Goal: Transaction & Acquisition: Purchase product/service

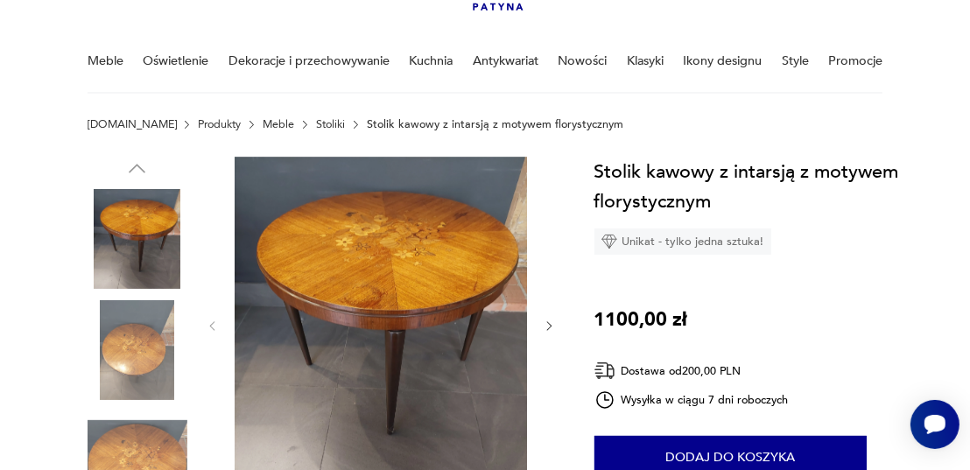
click at [146, 343] on img at bounding box center [138, 350] width 100 height 100
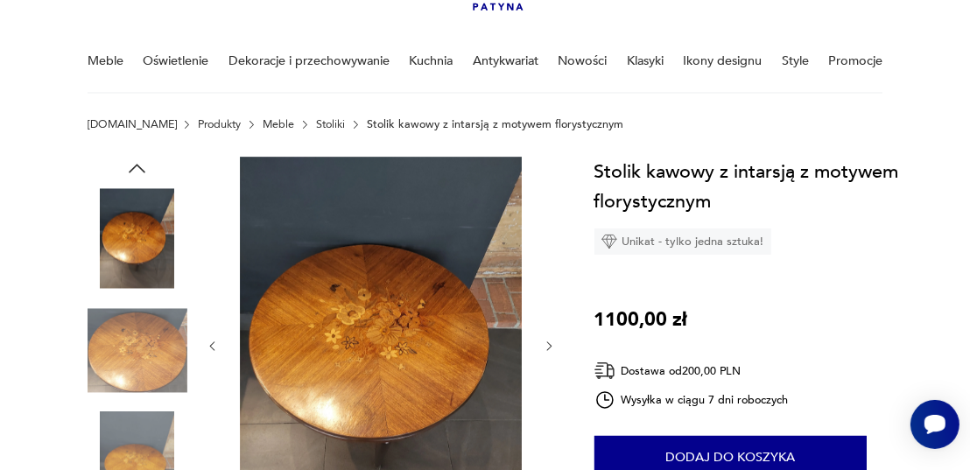
click at [384, 354] on img at bounding box center [381, 345] width 292 height 376
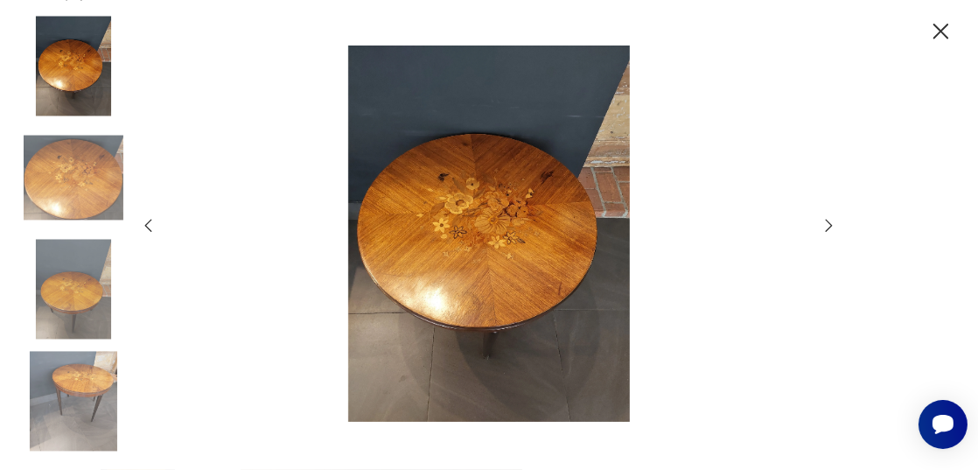
click at [829, 221] on icon "button" at bounding box center [829, 225] width 7 height 13
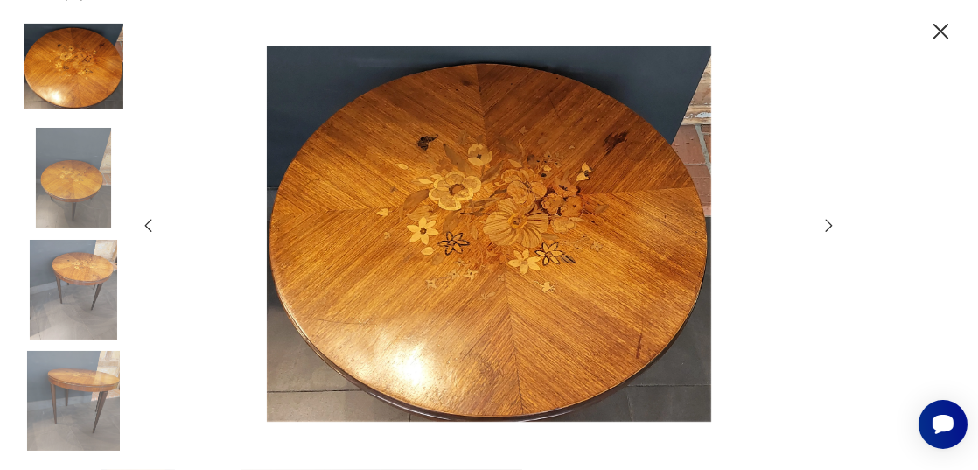
click at [829, 221] on icon "button" at bounding box center [829, 225] width 7 height 13
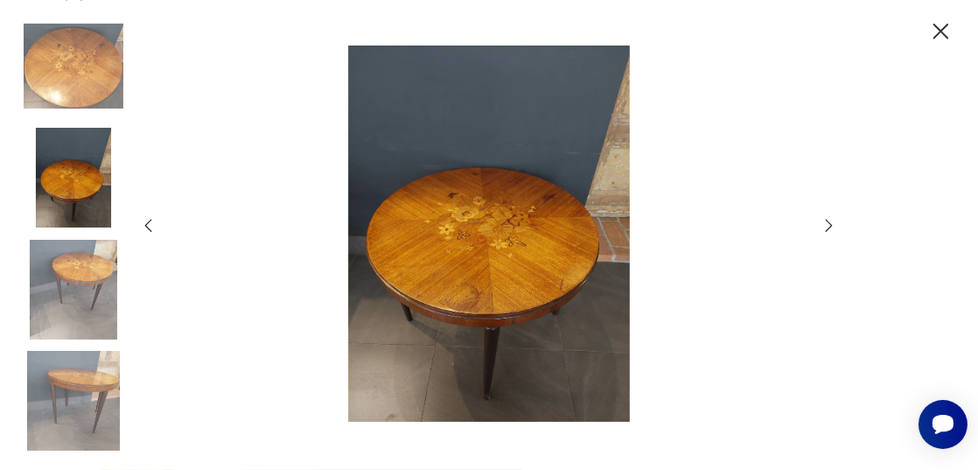
click at [829, 221] on icon "button" at bounding box center [829, 225] width 7 height 13
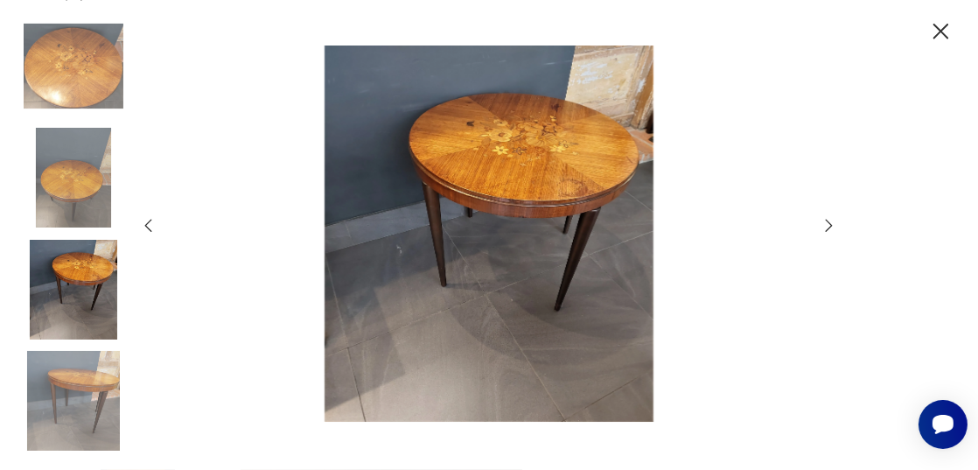
click at [829, 221] on icon "button" at bounding box center [829, 225] width 7 height 13
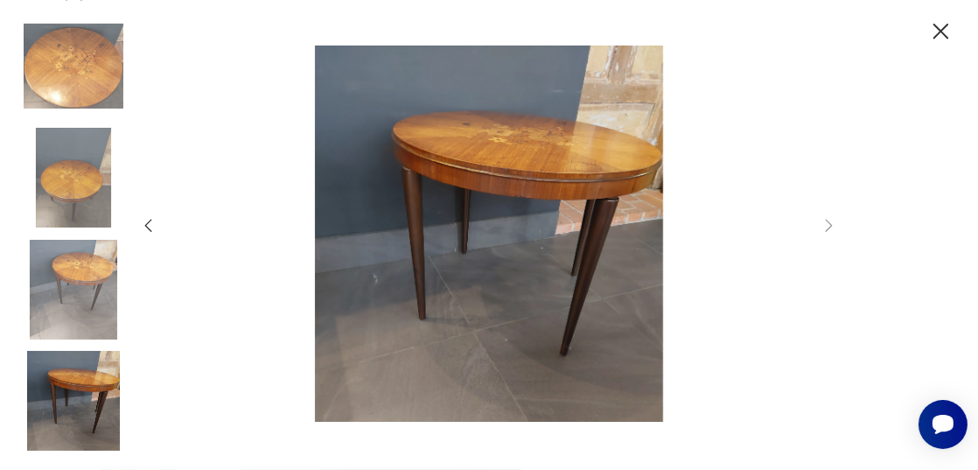
click at [945, 39] on icon "button" at bounding box center [942, 32] width 28 height 28
